Goal: Communication & Community: Answer question/provide support

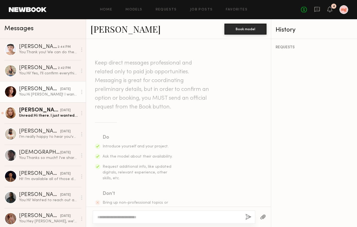
scroll to position [126, 0]
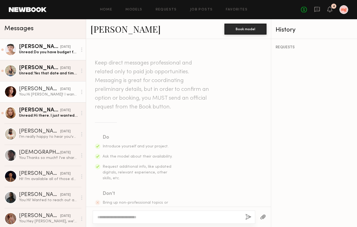
click at [54, 47] on div "[PERSON_NAME]" at bounding box center [39, 46] width 41 height 5
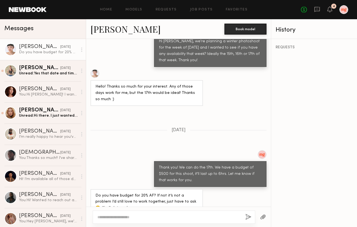
scroll to position [287, 0]
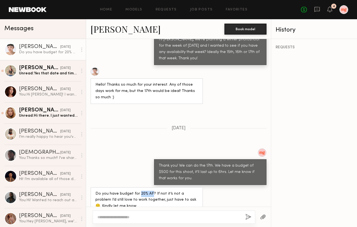
drag, startPoint x: 138, startPoint y: 183, endPoint x: 149, endPoint y: 183, distance: 11.0
click at [149, 191] on div "Do you have budget for 20% AF? If not it’s not a problem I’d still love to work…" at bounding box center [146, 200] width 103 height 19
copy div "20% AF"
click at [179, 215] on textarea at bounding box center [168, 217] width 143 height 5
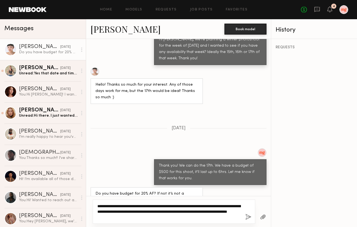
type textarea "**********"
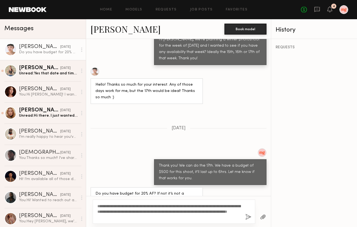
click at [248, 219] on button "button" at bounding box center [248, 217] width 6 height 7
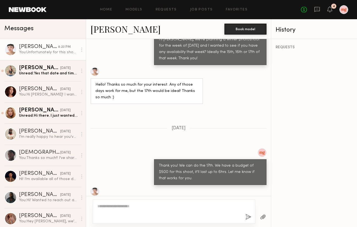
scroll to position [374, 0]
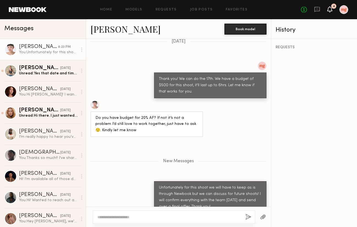
click at [330, 10] on icon at bounding box center [329, 9] width 4 height 4
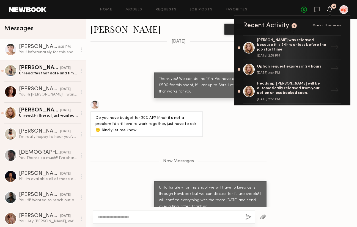
click at [330, 10] on icon at bounding box center [329, 9] width 4 height 4
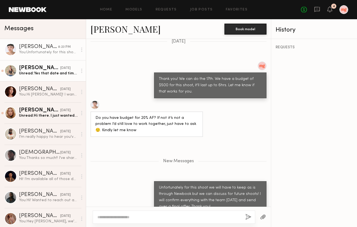
click at [49, 72] on div "Unread: Yes that date and time works!" at bounding box center [48, 73] width 59 height 5
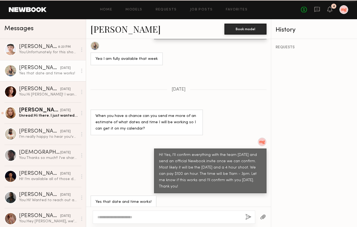
scroll to position [267, 0]
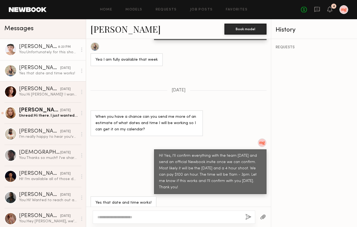
click at [32, 48] on div "[PERSON_NAME]" at bounding box center [38, 46] width 39 height 5
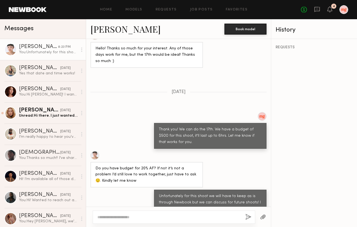
scroll to position [332, 0]
